Goal: Task Accomplishment & Management: Complete application form

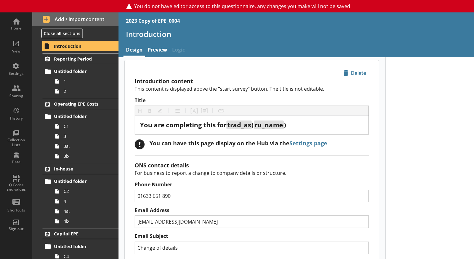
scroll to position [2, 0]
click at [14, 44] on div "View" at bounding box center [16, 46] width 22 height 22
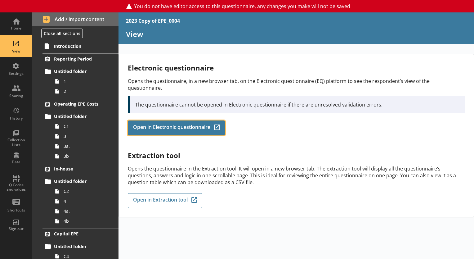
click at [148, 125] on link "Open in Electronic questionnaire Q-Codes_Icon Created with Sketch." at bounding box center [176, 127] width 97 height 15
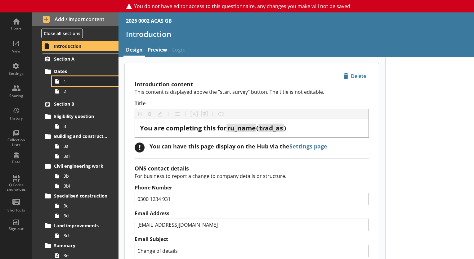
click at [81, 83] on span "1" at bounding box center [87, 81] width 47 height 6
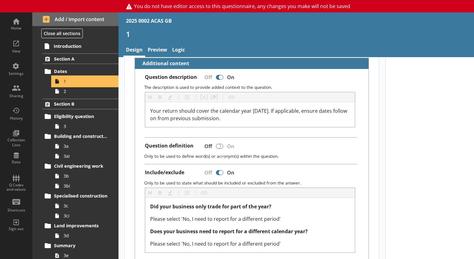
scroll to position [137, 0]
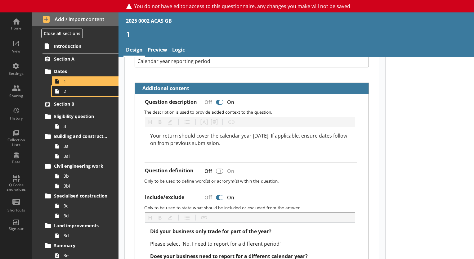
click at [72, 91] on span "2" at bounding box center [87, 91] width 47 height 6
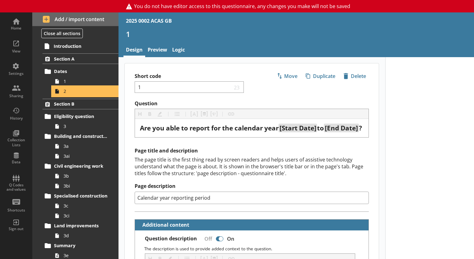
type textarea "x"
select select "ref_p_end_date"
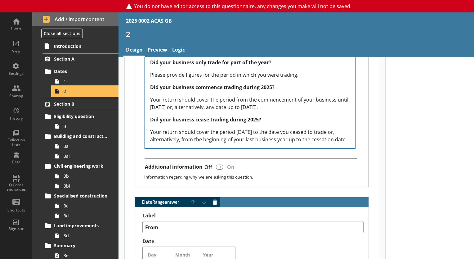
scroll to position [303, 0]
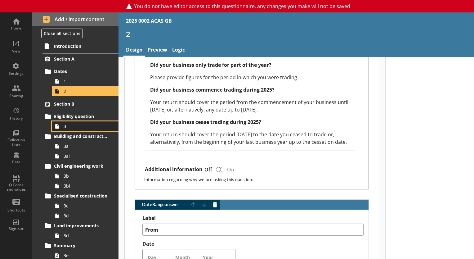
click at [69, 127] on span "3" at bounding box center [87, 126] width 47 height 6
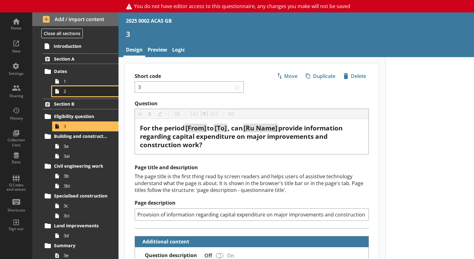
click at [66, 92] on span "2" at bounding box center [87, 91] width 47 height 6
type textarea "x"
select select "ref_p_end_date"
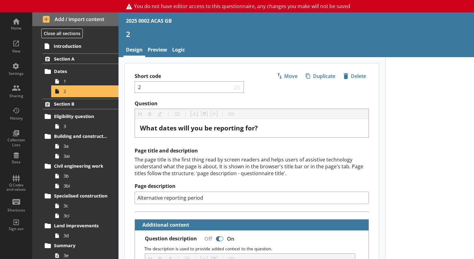
click at [66, 92] on span "2" at bounding box center [87, 91] width 47 height 6
type textarea "x"
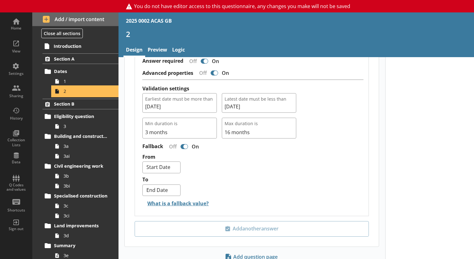
scroll to position [629, 0]
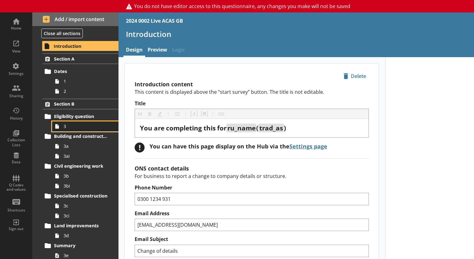
click at [65, 124] on span "3" at bounding box center [87, 126] width 47 height 6
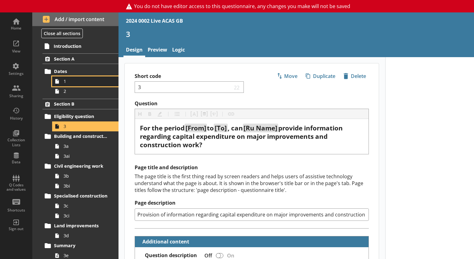
click at [66, 78] on span "1" at bounding box center [87, 81] width 47 height 6
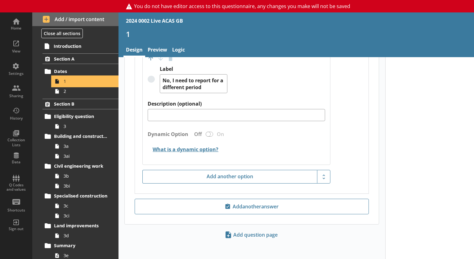
scroll to position [590, 0]
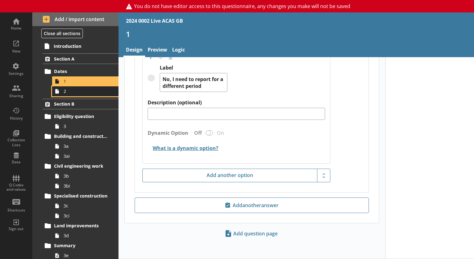
click at [65, 92] on span "2" at bounding box center [87, 91] width 47 height 6
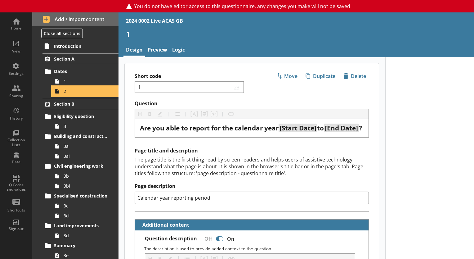
type textarea "x"
select select "ref_p_end_date"
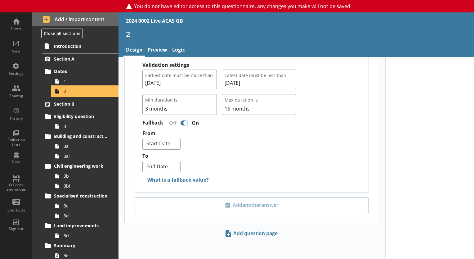
scroll to position [625, 0]
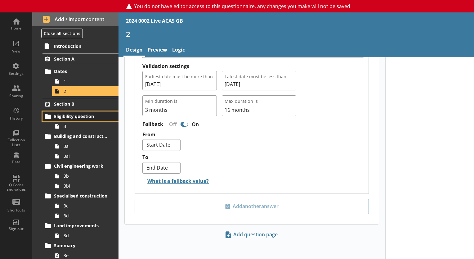
click at [68, 116] on span "Eligibility question" at bounding box center [81, 116] width 54 height 6
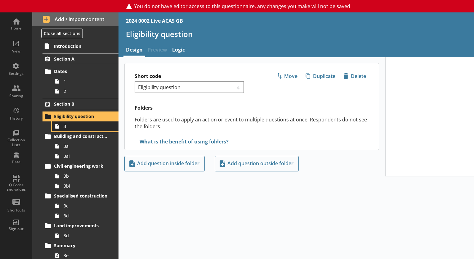
click at [71, 125] on span "3" at bounding box center [87, 126] width 47 height 6
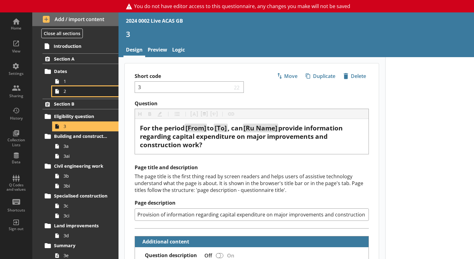
click at [71, 92] on span "2" at bounding box center [87, 91] width 47 height 6
type textarea "x"
select select "ref_p_end_date"
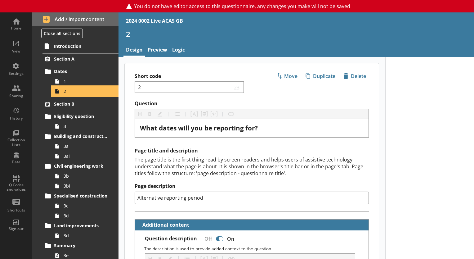
type textarea "x"
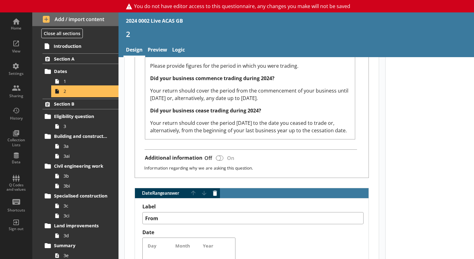
scroll to position [301, 0]
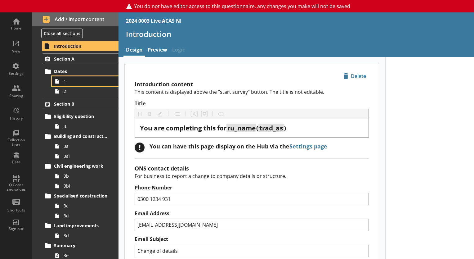
click at [70, 80] on span "1" at bounding box center [87, 81] width 47 height 6
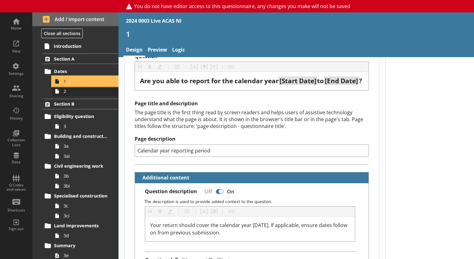
scroll to position [48, 0]
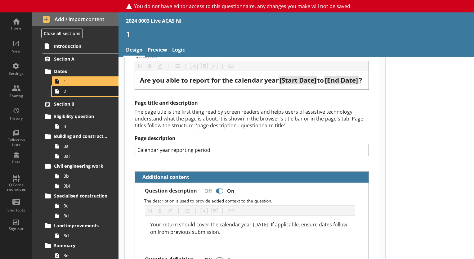
click at [78, 88] on span "2" at bounding box center [87, 91] width 47 height 6
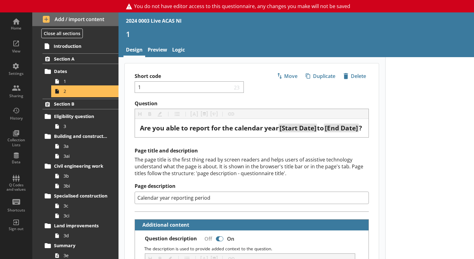
type textarea "x"
select select "ref_p_end_date"
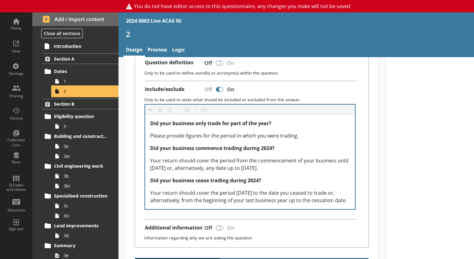
scroll to position [245, 0]
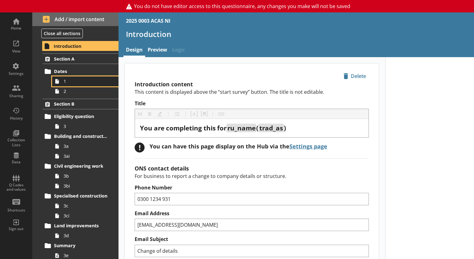
click at [65, 80] on span "1" at bounding box center [87, 81] width 47 height 6
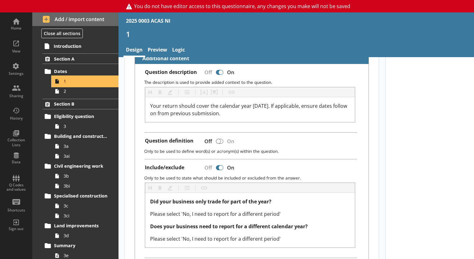
scroll to position [168, 0]
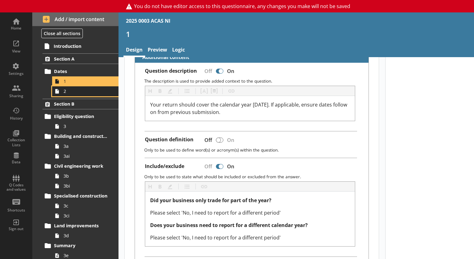
click at [88, 93] on span "2" at bounding box center [87, 91] width 47 height 6
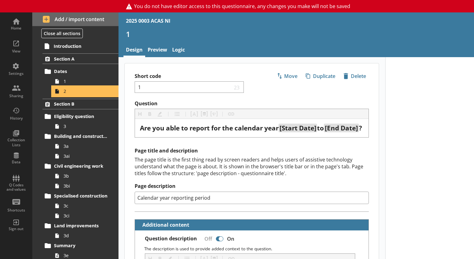
type textarea "x"
select select "ref_p_end_date"
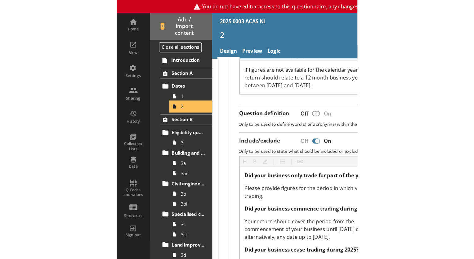
scroll to position [214, 0]
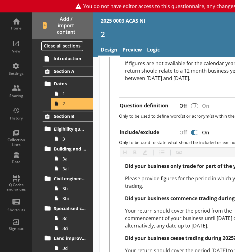
type textarea "x"
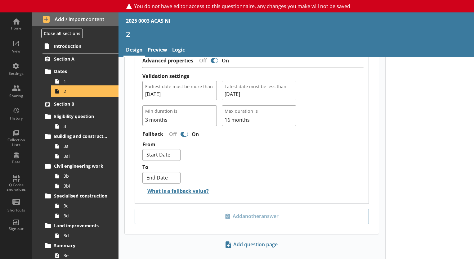
scroll to position [629, 0]
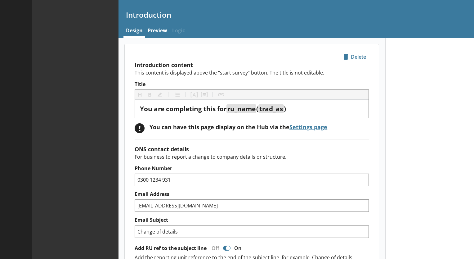
type textarea "x"
